Goal: Information Seeking & Learning: Find specific page/section

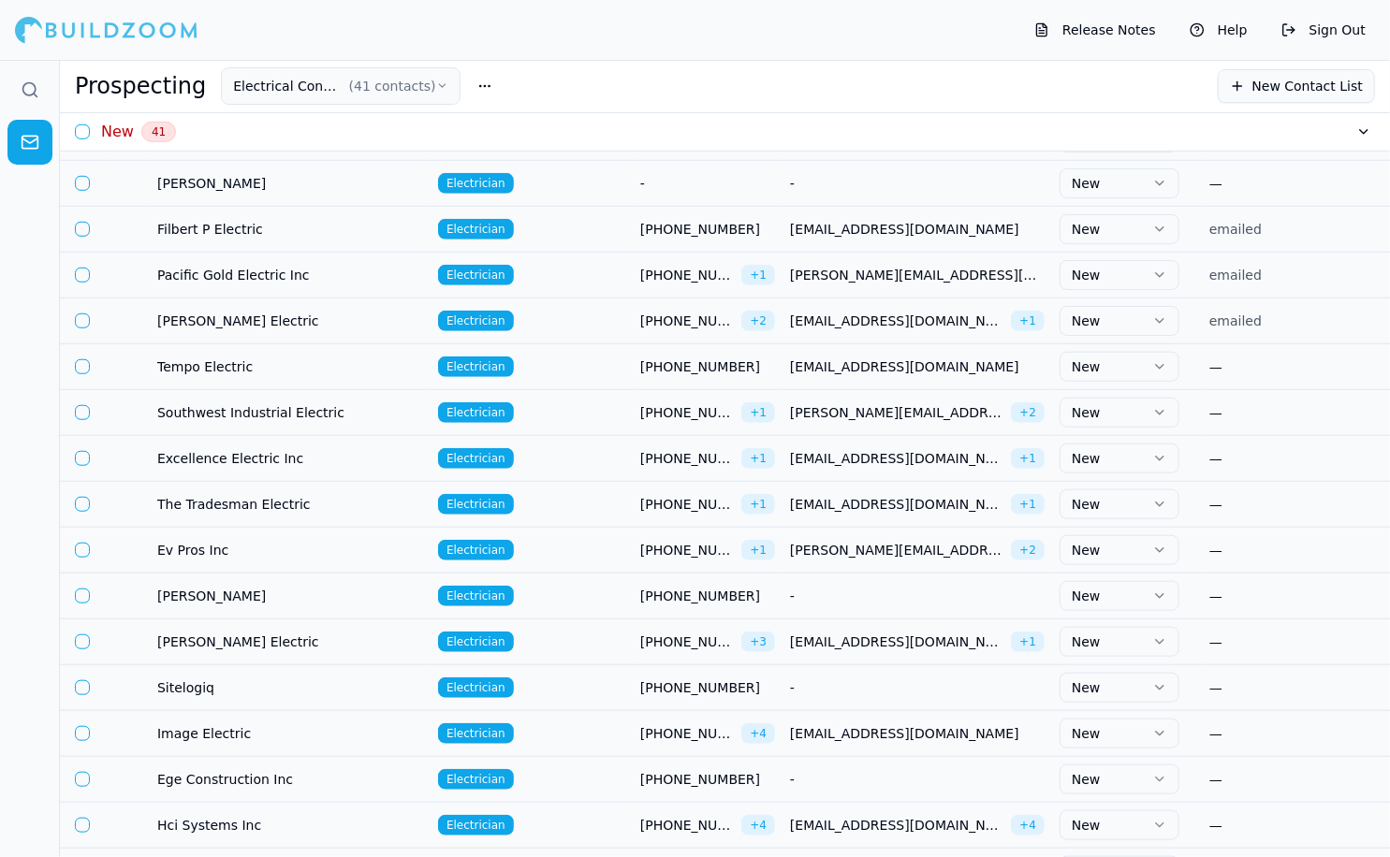
scroll to position [855, 0]
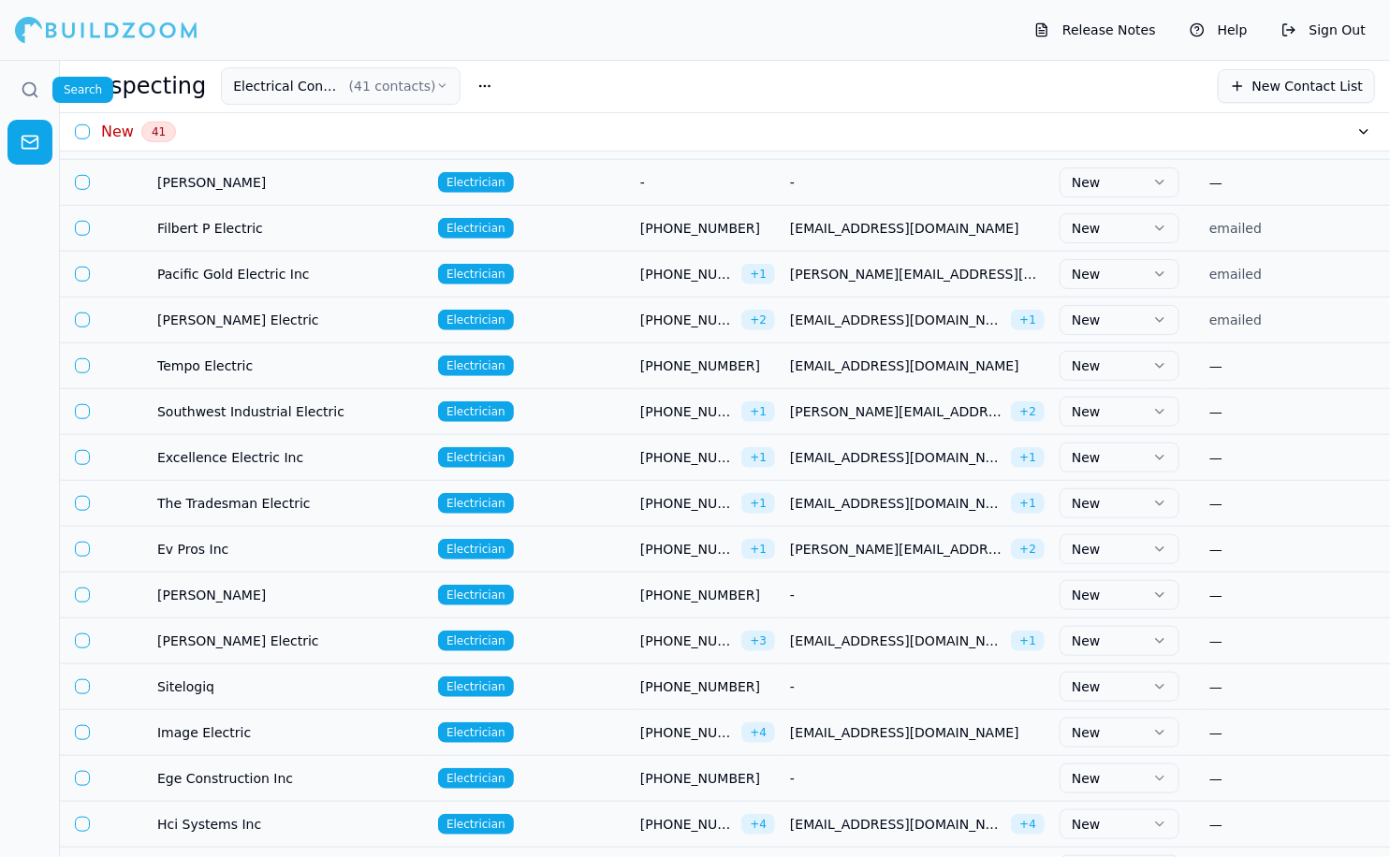
click at [30, 83] on circle at bounding box center [29, 89] width 12 height 12
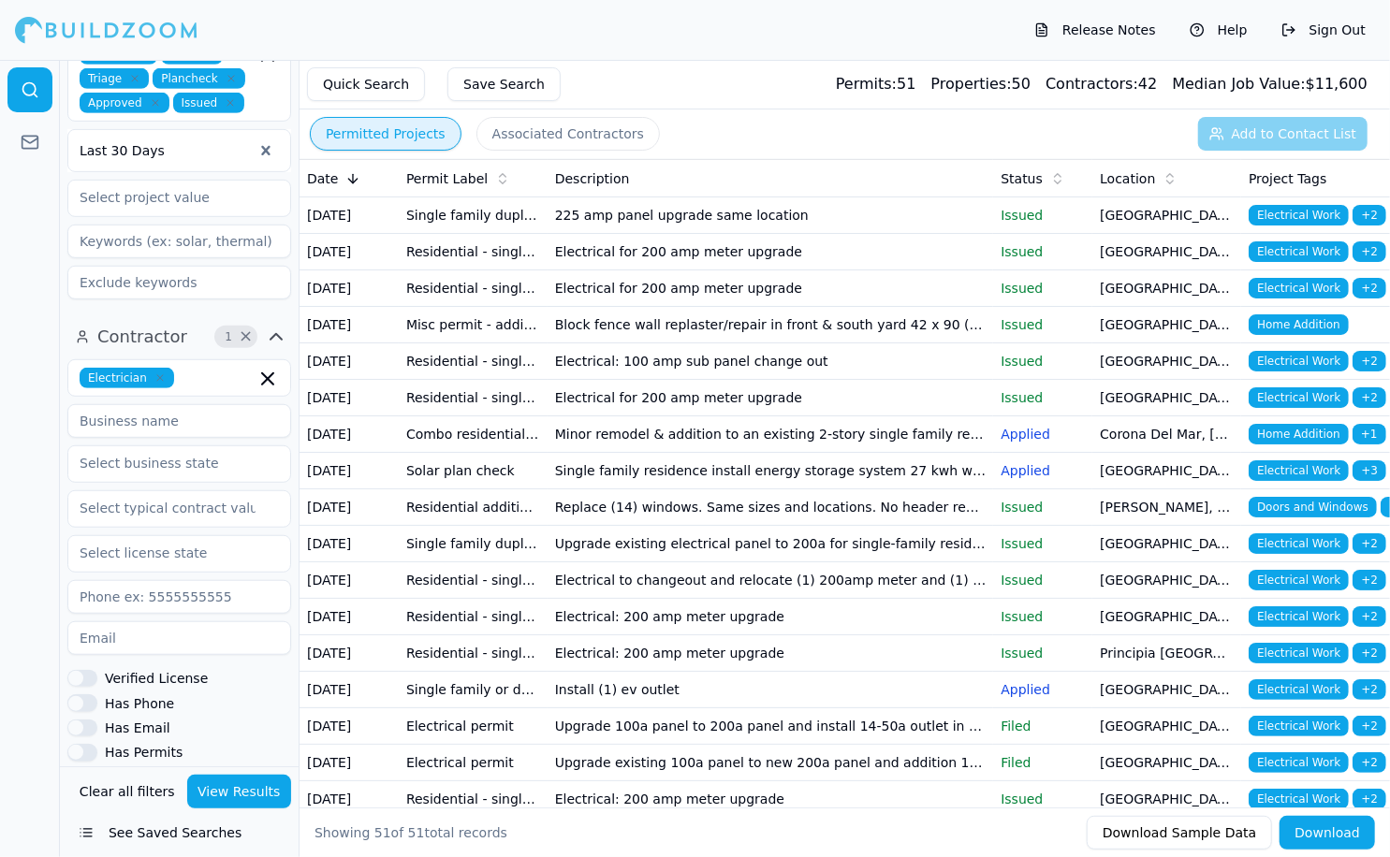
scroll to position [522, 0]
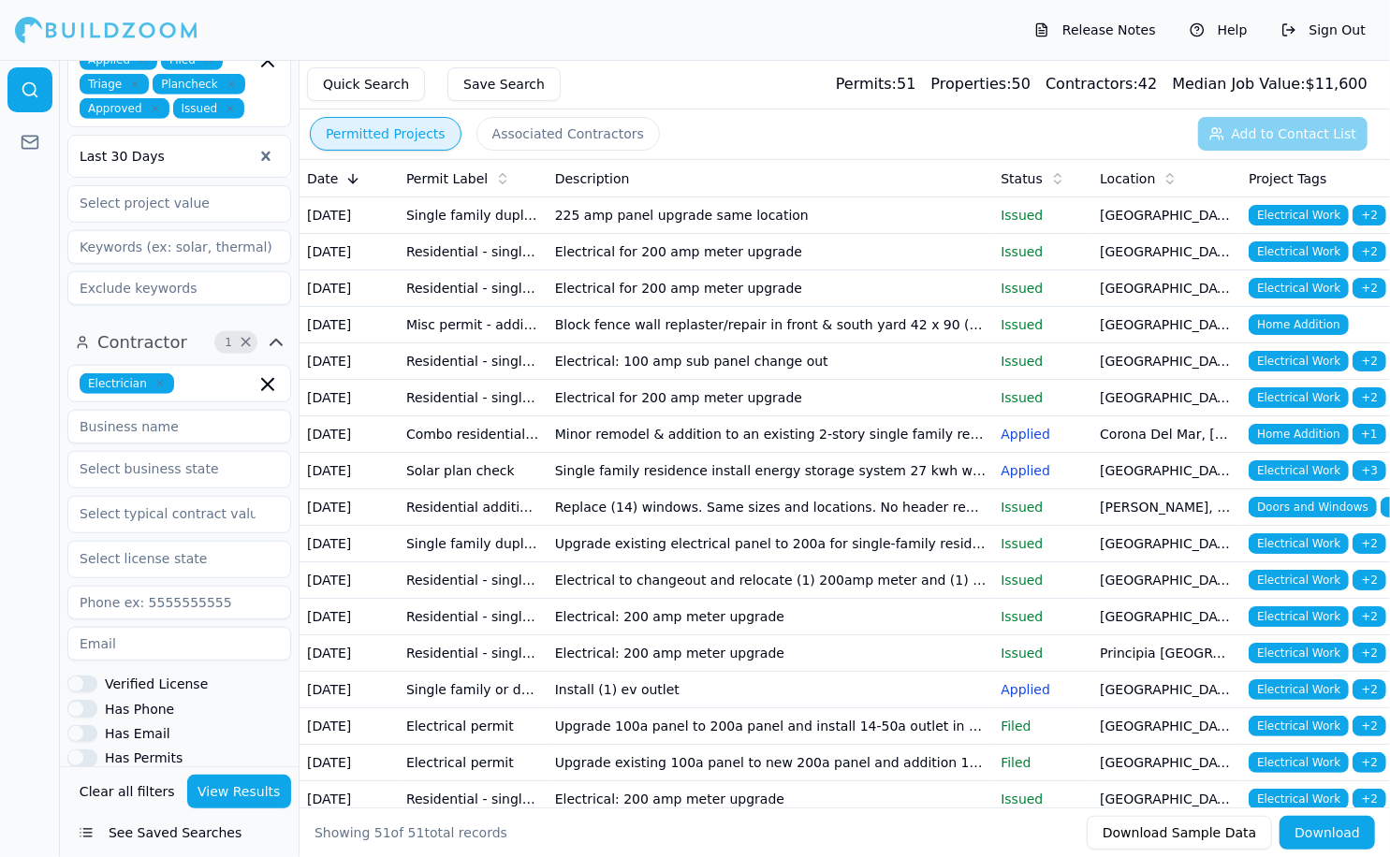
click at [162, 378] on icon "button" at bounding box center [159, 383] width 11 height 11
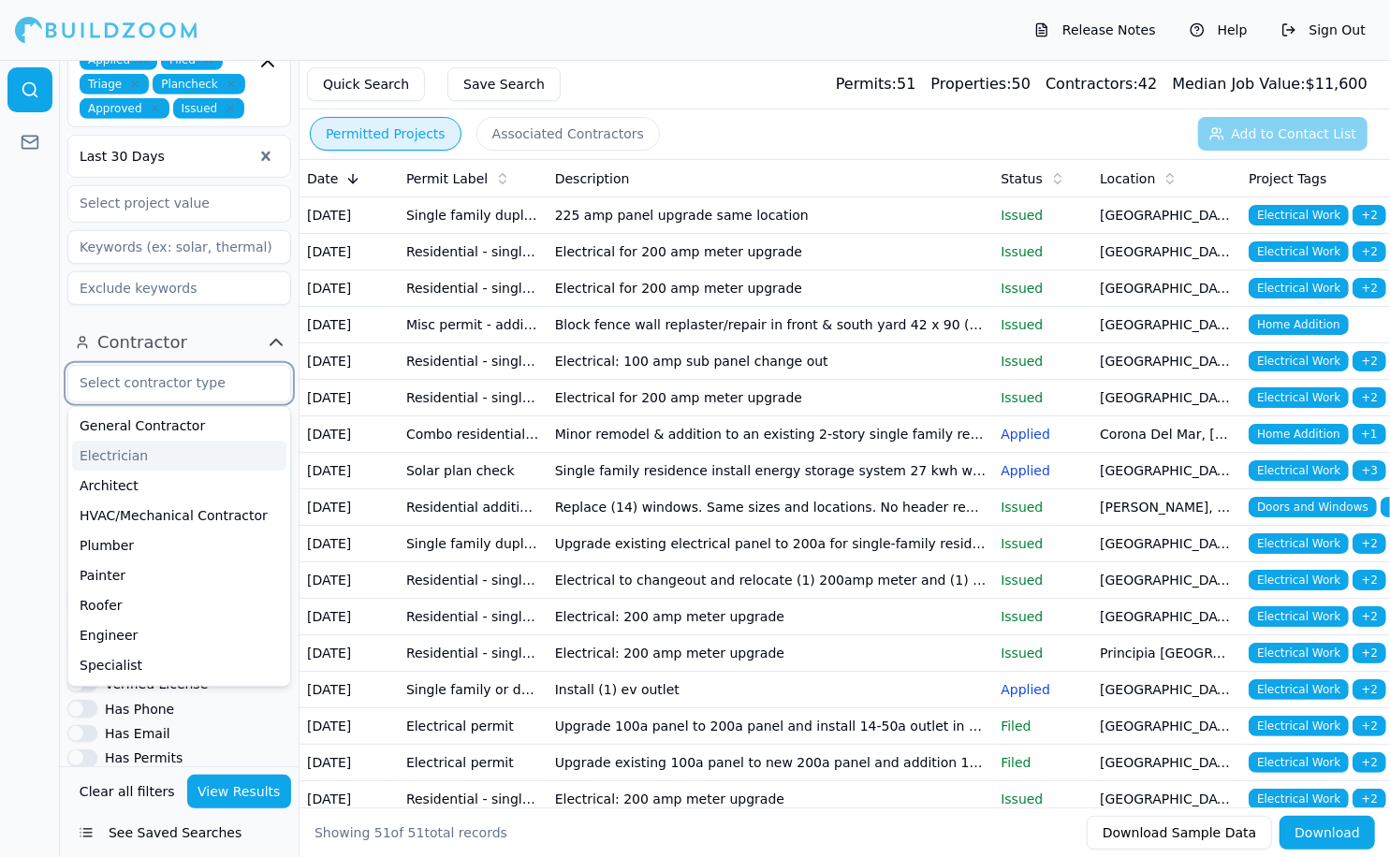
click at [117, 441] on div "Electrician" at bounding box center [179, 456] width 214 height 30
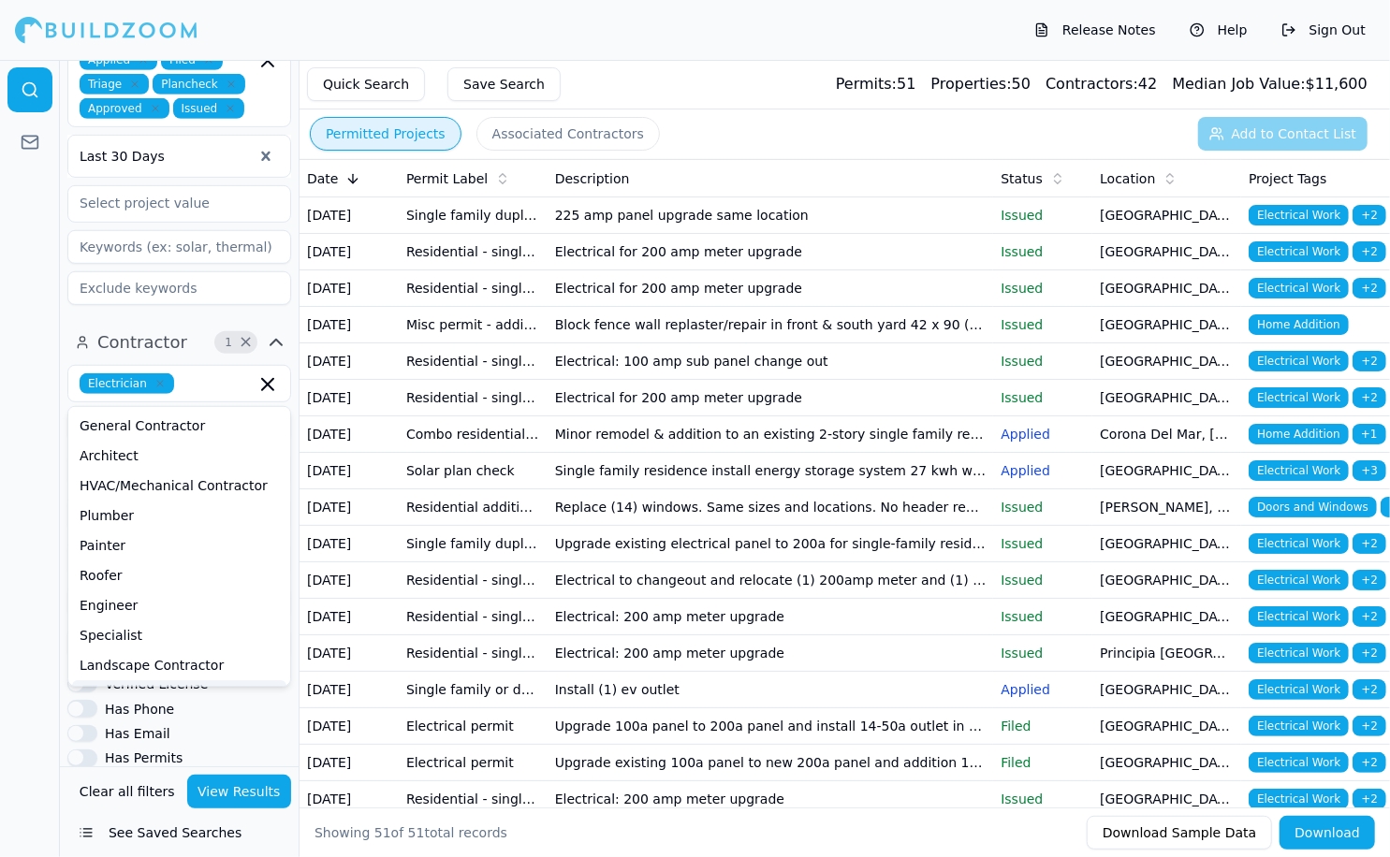
click at [229, 782] on button "View Results" at bounding box center [239, 792] width 105 height 34
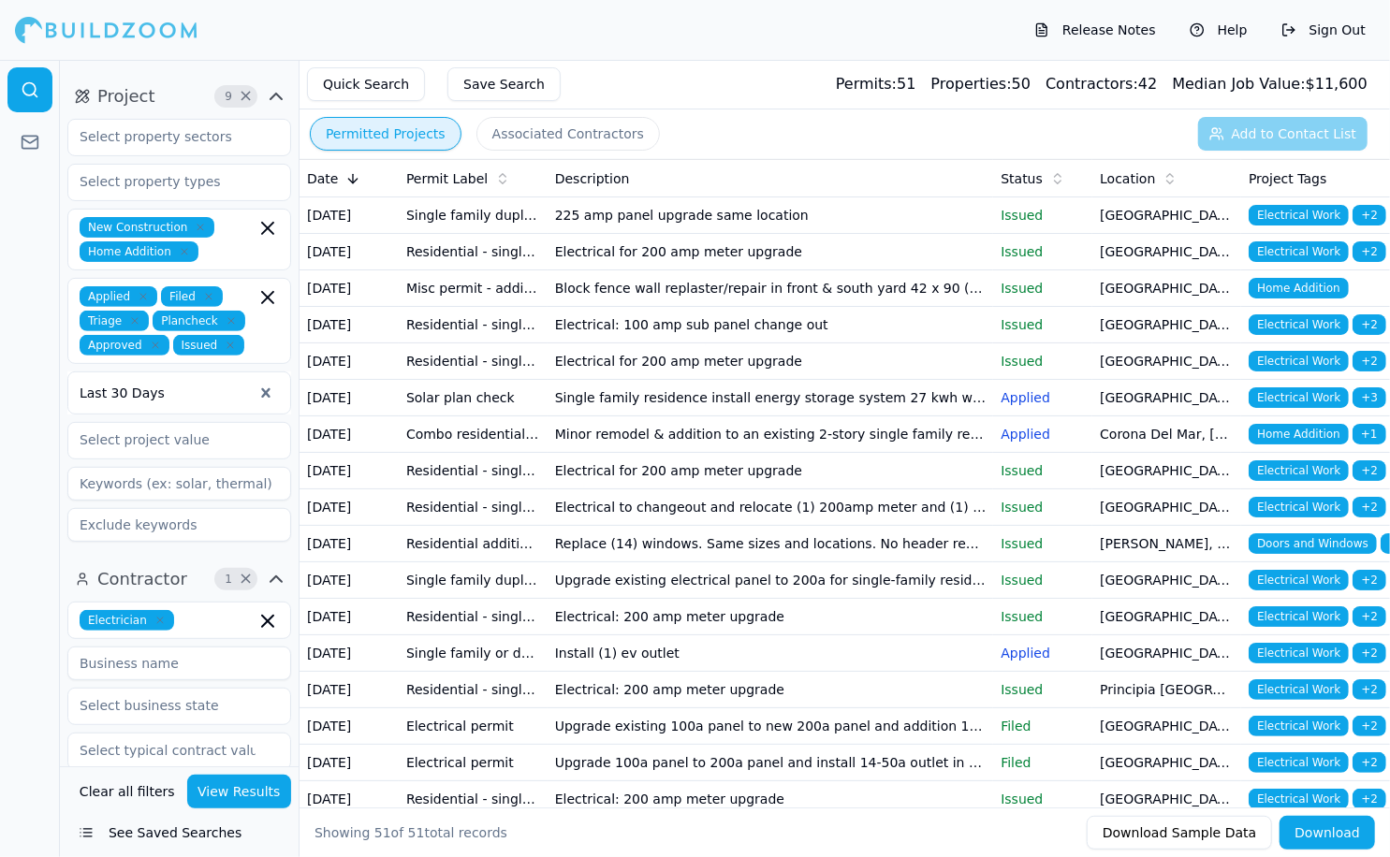
scroll to position [277, 0]
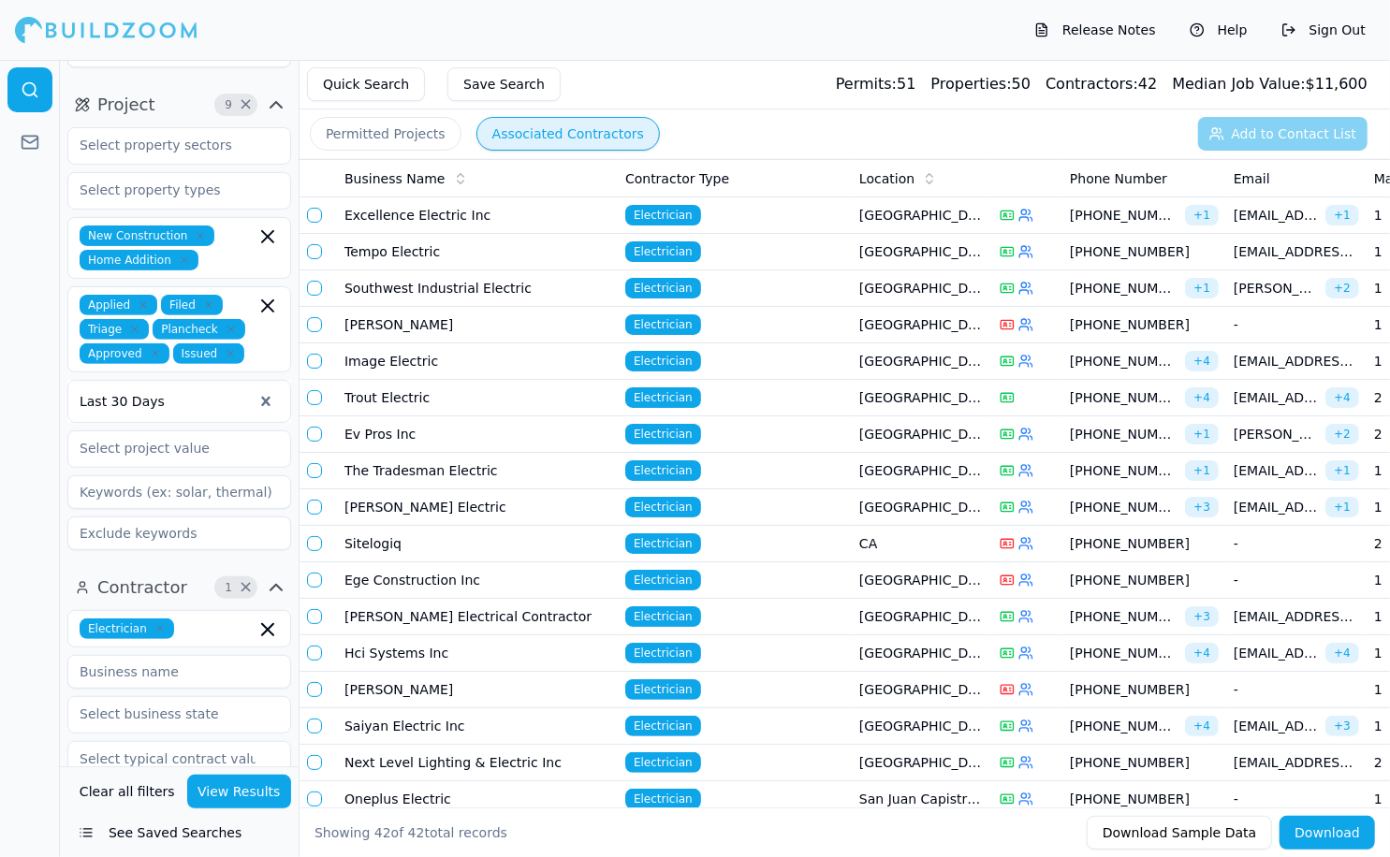
click at [566, 147] on button "Associated Contractors" at bounding box center [567, 134] width 183 height 34
click at [449, 401] on td "Trout Electric" at bounding box center [477, 398] width 281 height 36
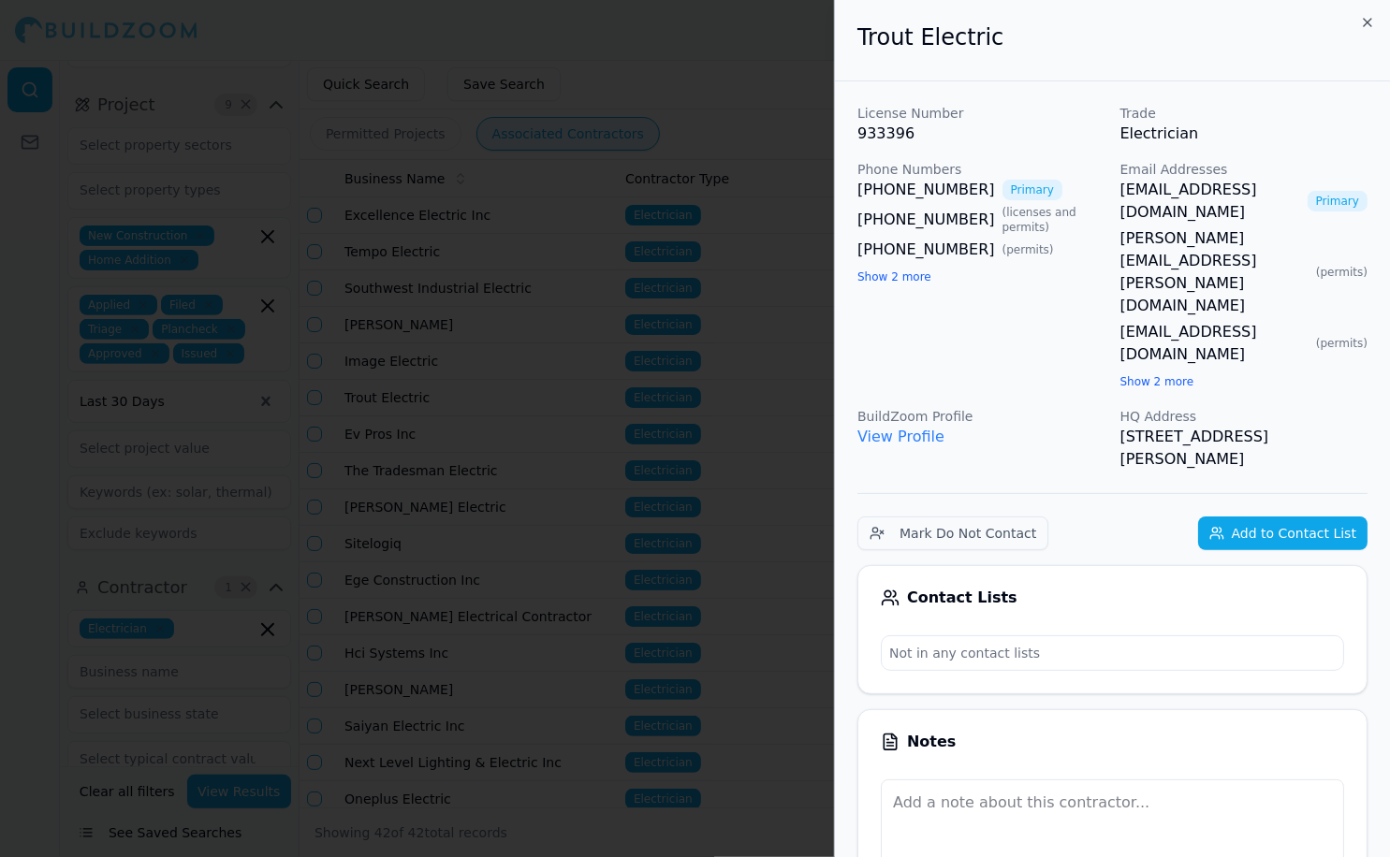
click at [634, 637] on div at bounding box center [695, 428] width 1390 height 857
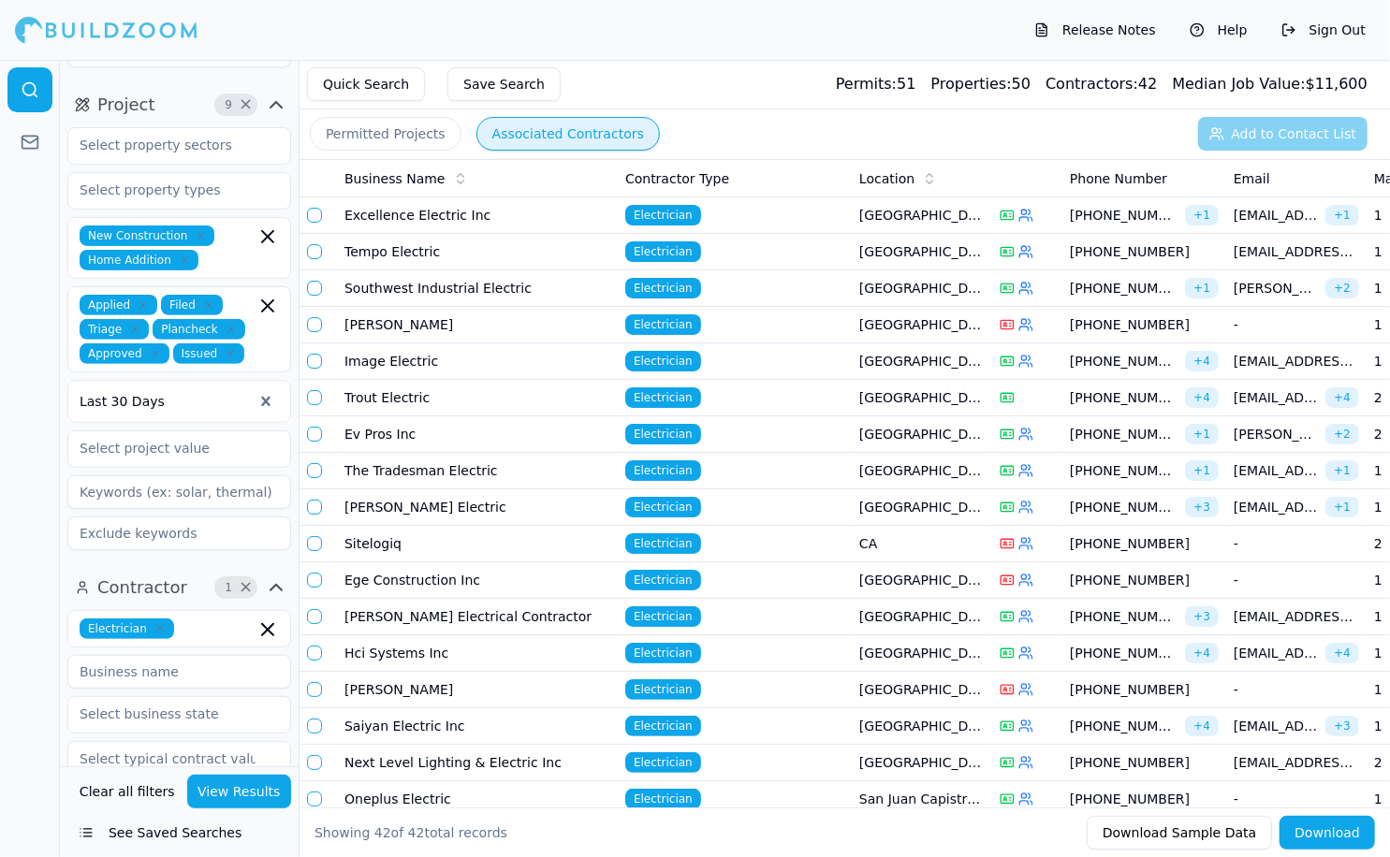
click at [562, 6] on div "Release Notes Help Sign Out" at bounding box center [695, 30] width 1390 height 60
